Goal: Navigation & Orientation: Find specific page/section

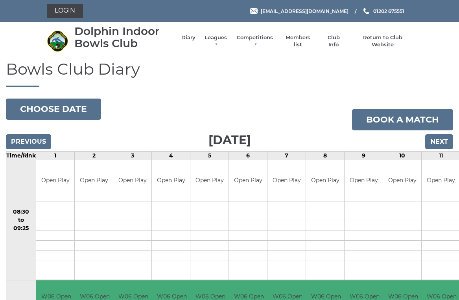
click at [222, 40] on link "Leagues" at bounding box center [215, 41] width 25 height 14
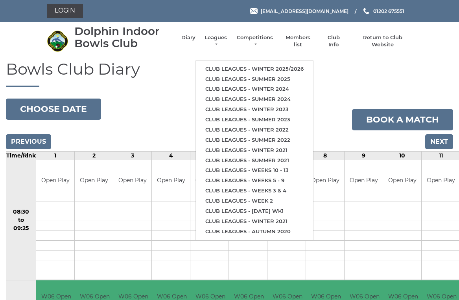
click at [271, 68] on link "Club leagues - Winter 2025/2026" at bounding box center [254, 69] width 117 height 10
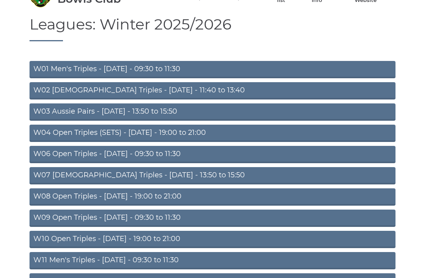
scroll to position [44, 0]
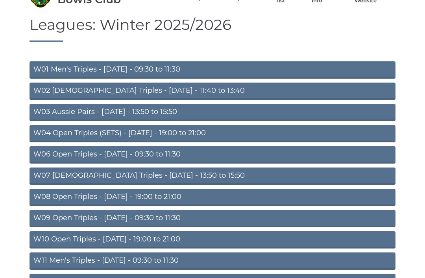
click at [169, 175] on link "W07 Ladies Triples - Tuesday - 13:50 to 15:50" at bounding box center [212, 175] width 366 height 17
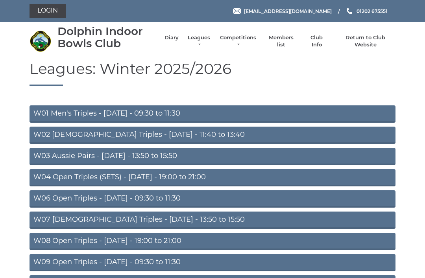
scroll to position [69, 0]
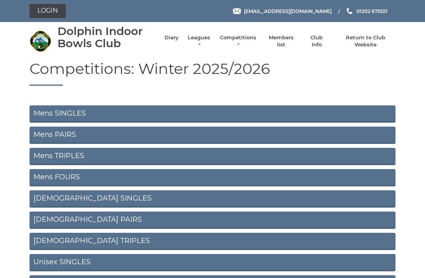
click at [177, 41] on link "Diary" at bounding box center [171, 37] width 14 height 7
